Goal: Task Accomplishment & Management: Complete application form

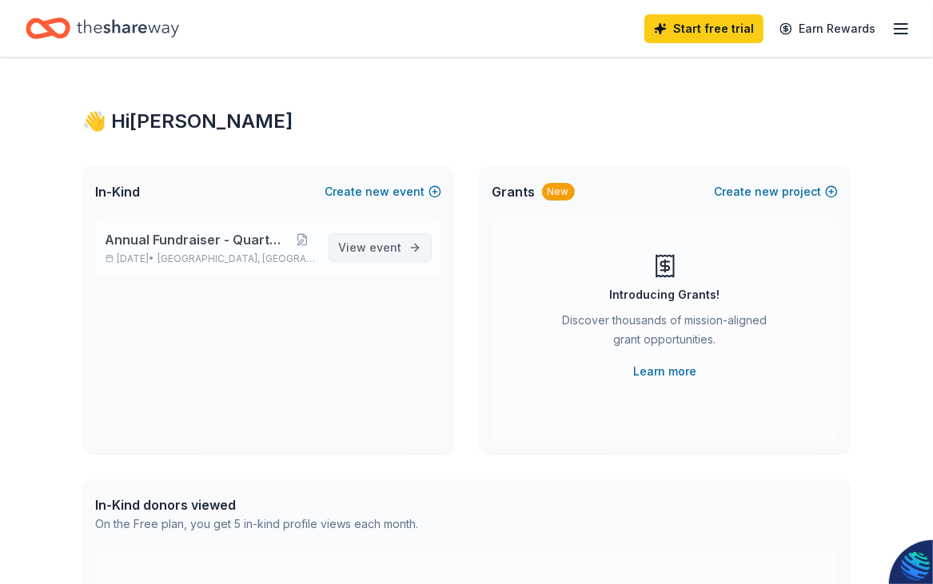
click at [372, 252] on span "event" at bounding box center [386, 248] width 32 height 14
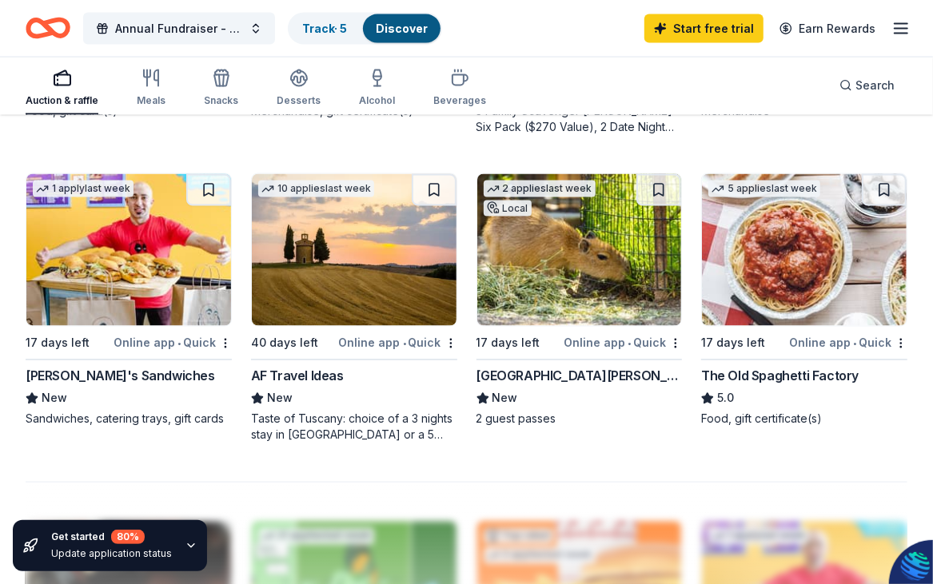
scroll to position [1358, 0]
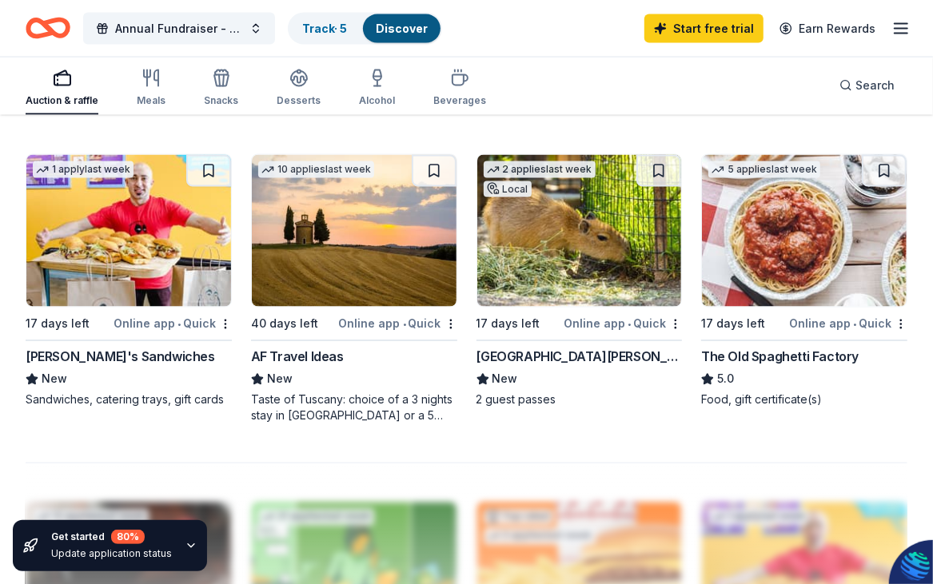
click at [807, 264] on img at bounding box center [804, 231] width 205 height 152
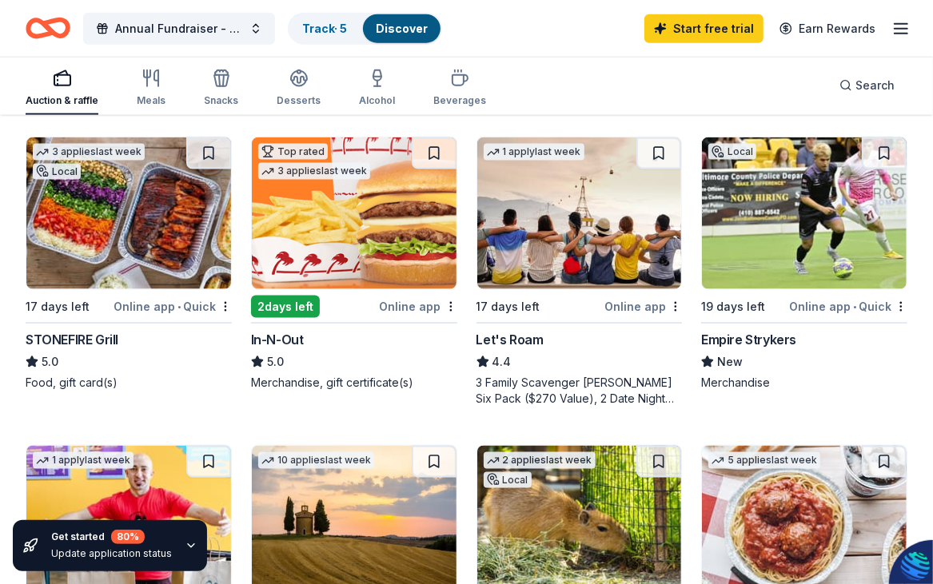
scroll to position [1039, 0]
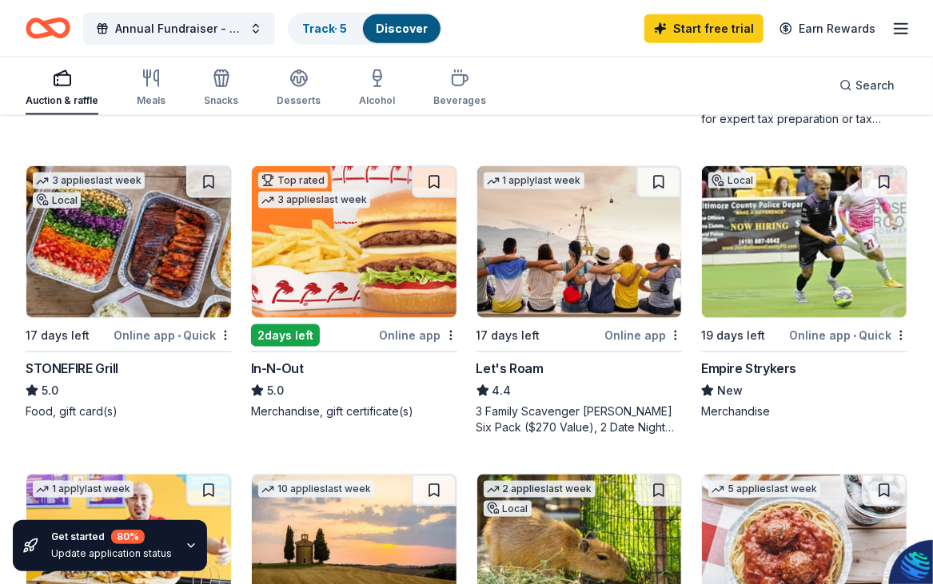
click at [395, 328] on div "Online app" at bounding box center [419, 335] width 78 height 20
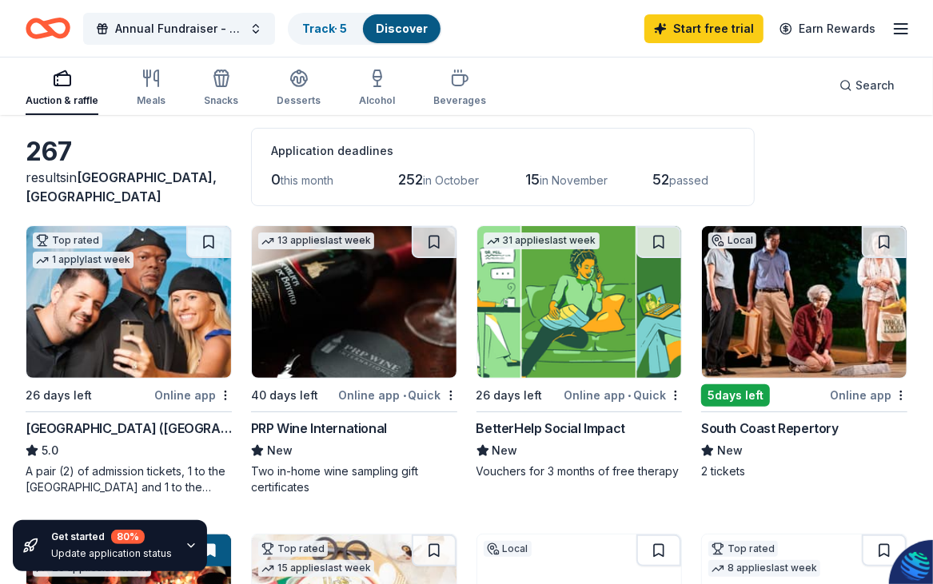
scroll to position [0, 0]
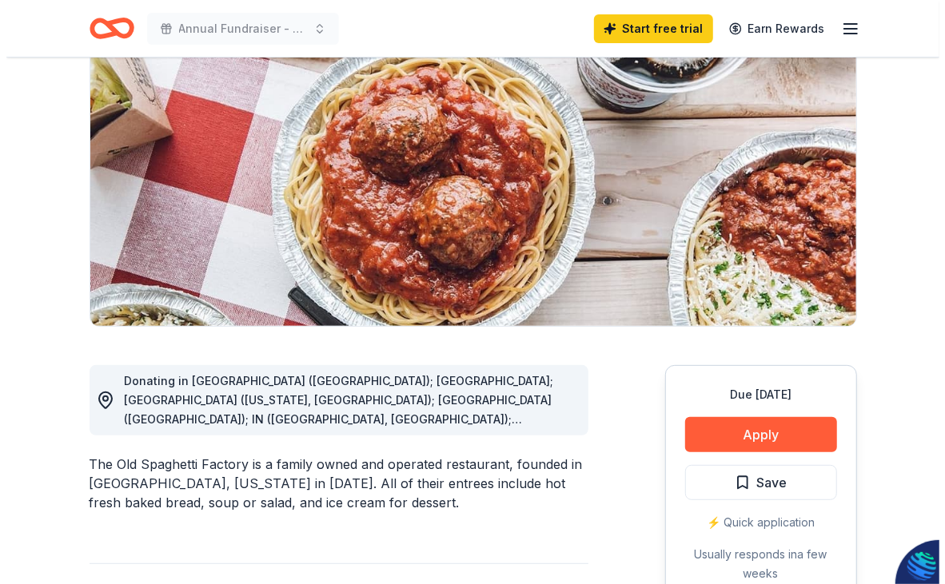
scroll to position [240, 0]
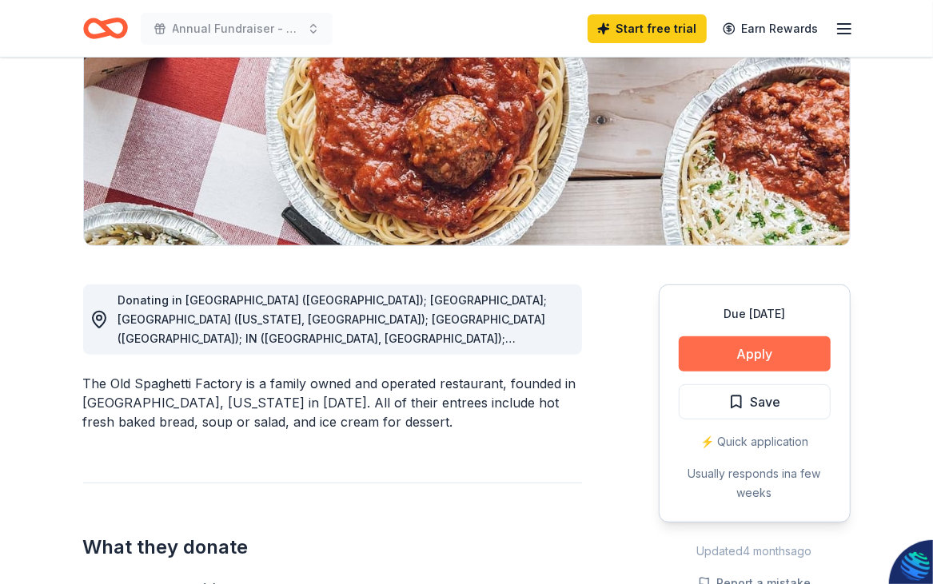
click at [750, 357] on button "Apply" at bounding box center [755, 354] width 152 height 35
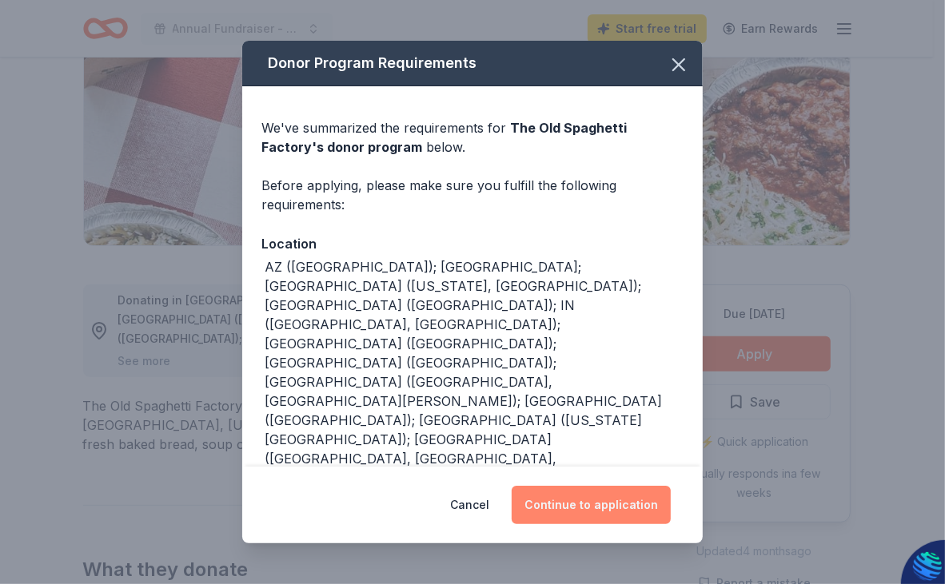
click at [600, 503] on button "Continue to application" at bounding box center [591, 505] width 159 height 38
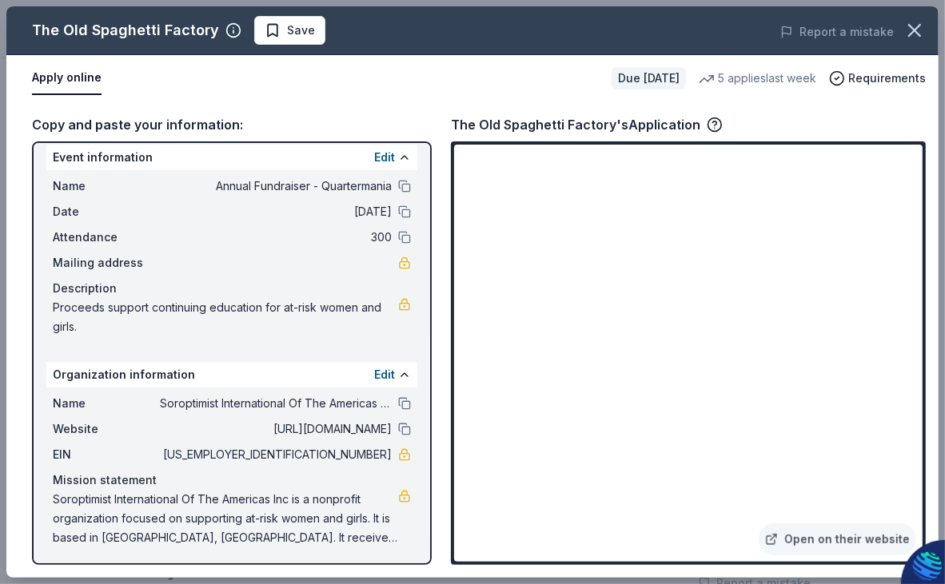
scroll to position [14, 0]
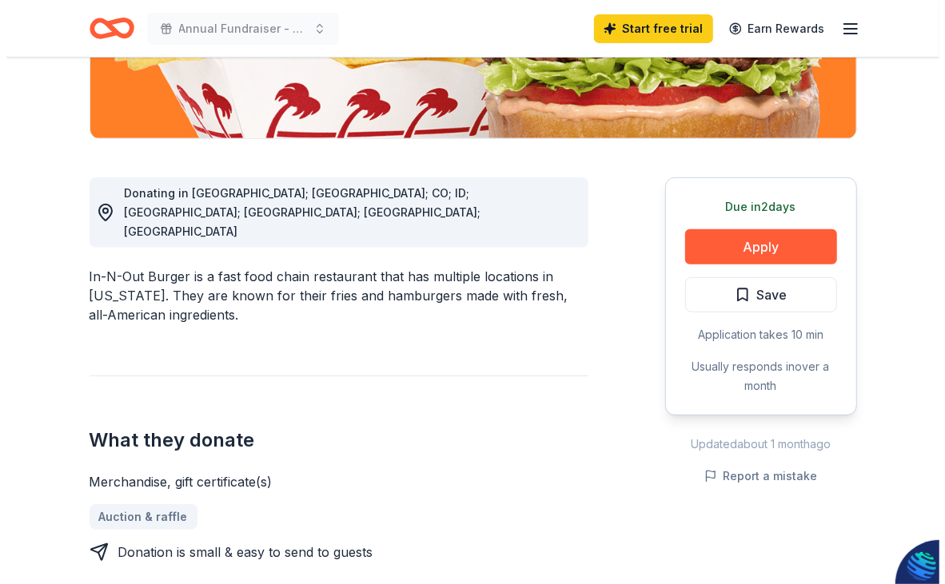
scroll to position [319, 0]
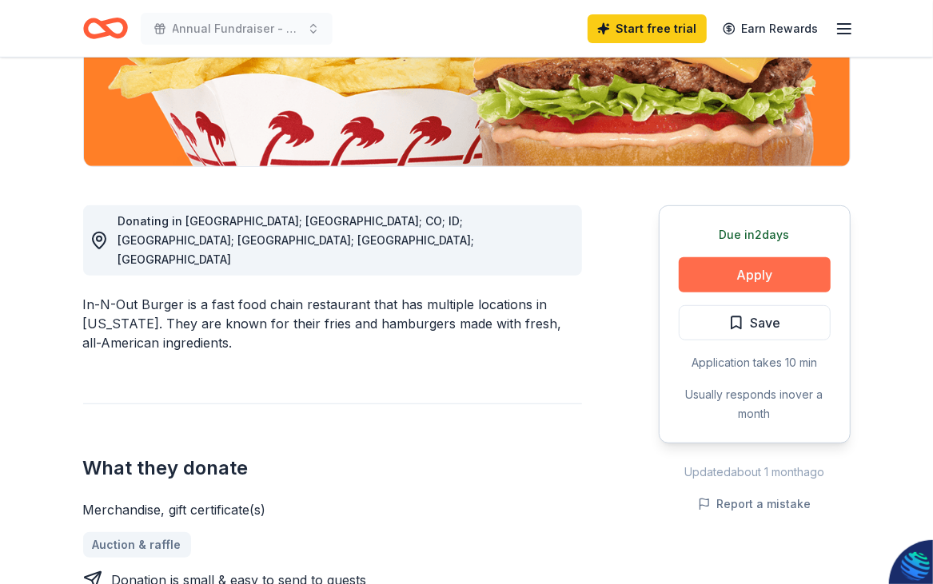
click at [755, 281] on button "Apply" at bounding box center [755, 274] width 152 height 35
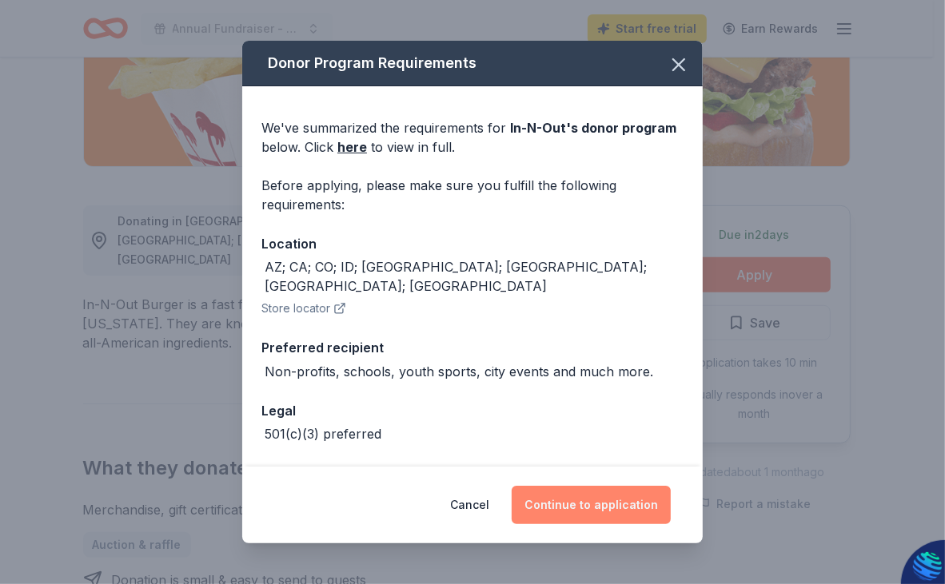
click at [556, 509] on button "Continue to application" at bounding box center [591, 505] width 159 height 38
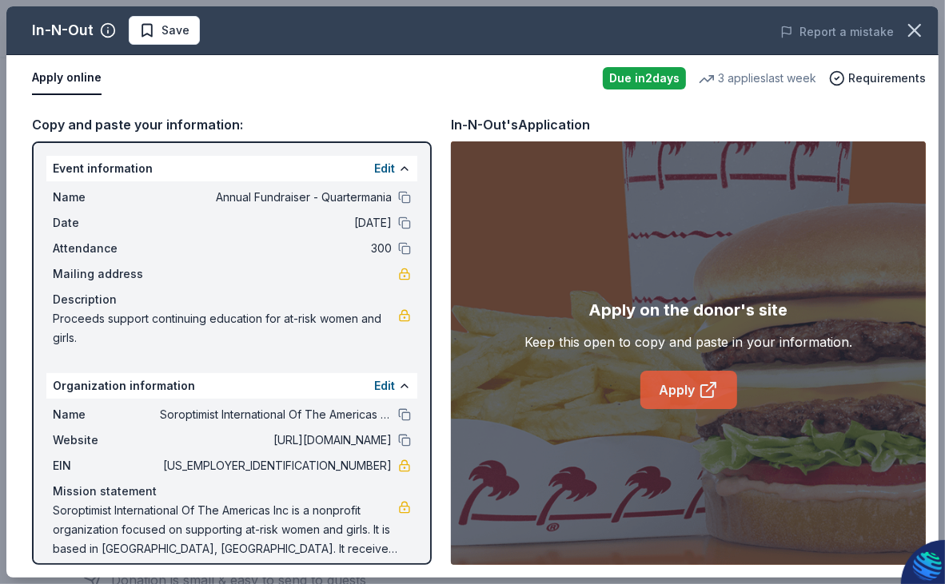
click at [687, 393] on link "Apply" at bounding box center [688, 390] width 97 height 38
